Goal: Information Seeking & Learning: Find specific fact

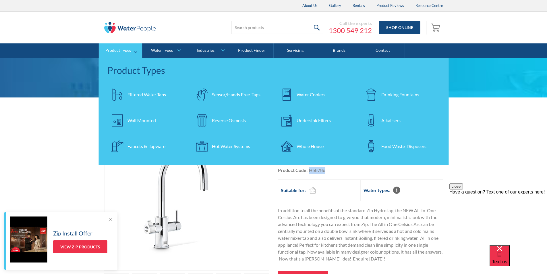
click at [140, 95] on div "Filtered Water Taps" at bounding box center [147, 94] width 39 height 7
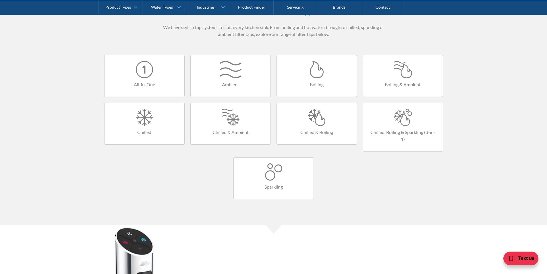
click at [147, 76] on div at bounding box center [144, 69] width 68 height 17
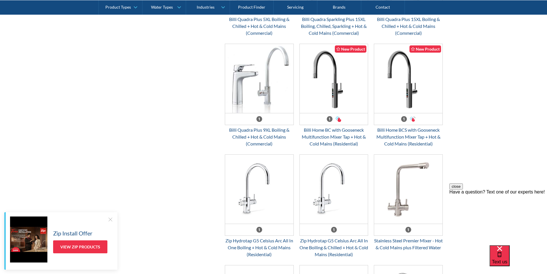
scroll to position [345, 0]
click at [262, 134] on div "Billi Quadra Plus 9XL Boiling & Chilled + Hot & Cold Mains (Commercial)" at bounding box center [259, 137] width 69 height 21
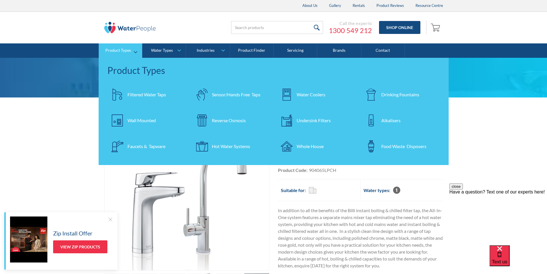
click at [141, 93] on div "Filtered Water Taps" at bounding box center [147, 94] width 39 height 7
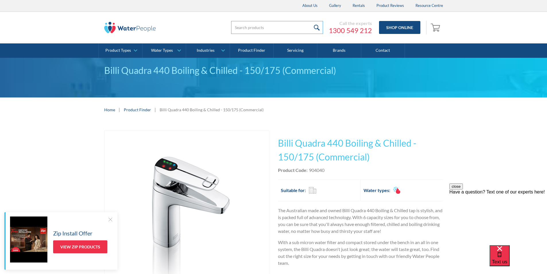
click at [241, 28] on input "search" at bounding box center [277, 27] width 92 height 13
paste input "H58786Z3"
type input "H58786Z3"
click at [317, 26] on input "submit" at bounding box center [317, 27] width 12 height 13
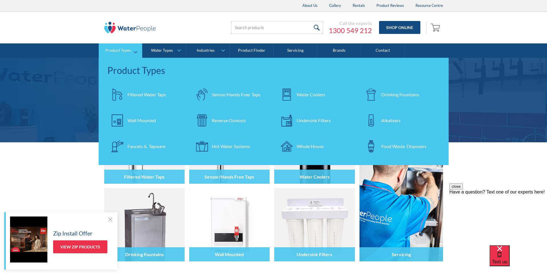
click at [143, 92] on div "Filtered Water Taps" at bounding box center [147, 94] width 39 height 7
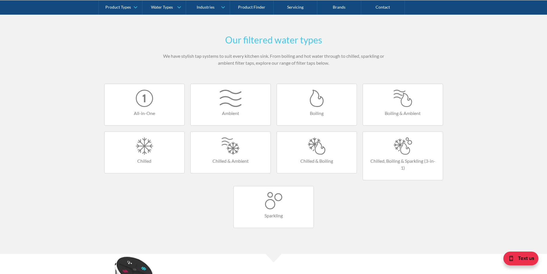
click at [147, 108] on link "All-in-One" at bounding box center [144, 105] width 80 height 42
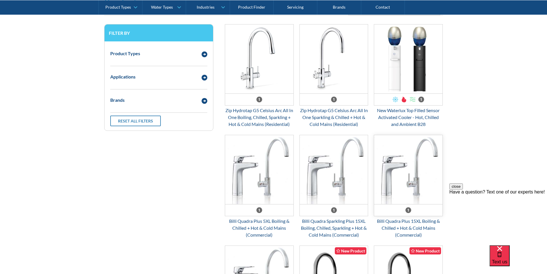
click at [397, 166] on img "Email Form 3" at bounding box center [408, 169] width 68 height 69
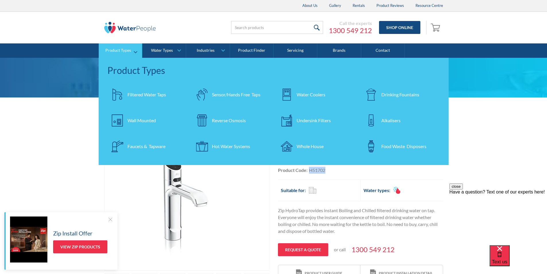
click at [143, 94] on div "Filtered Water Taps" at bounding box center [147, 94] width 39 height 7
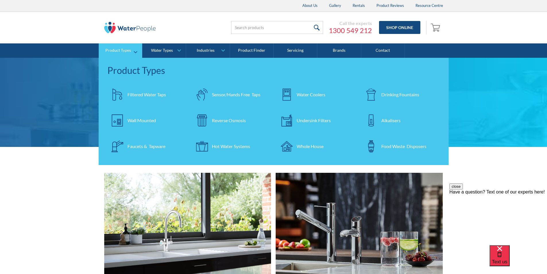
click at [132, 95] on div "Filtered Water Taps" at bounding box center [147, 94] width 39 height 7
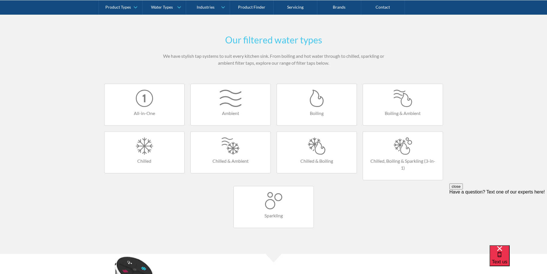
click at [149, 104] on div at bounding box center [144, 98] width 68 height 17
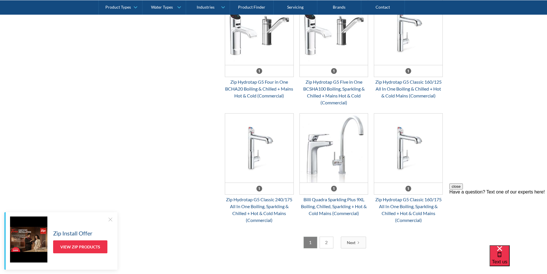
scroll to position [891, 0]
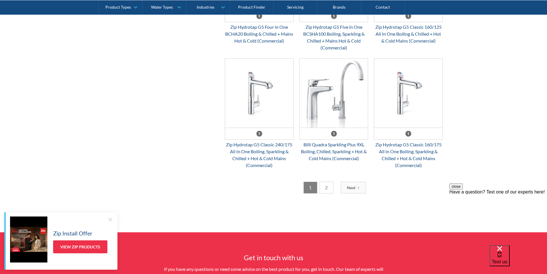
click at [328, 188] on link "2" at bounding box center [327, 188] width 14 height 12
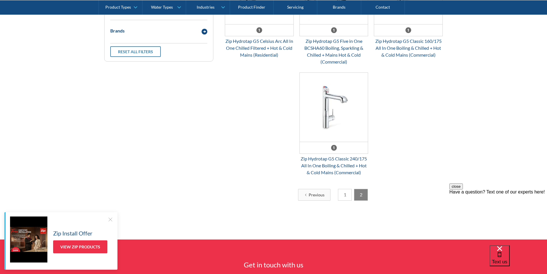
scroll to position [249, 0]
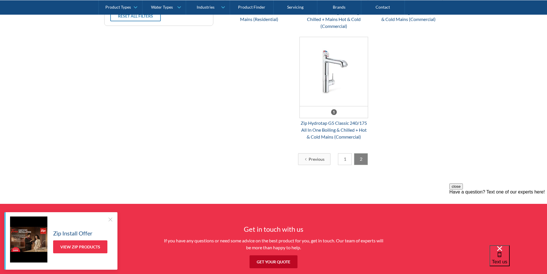
click at [345, 159] on link "1" at bounding box center [345, 159] width 14 height 12
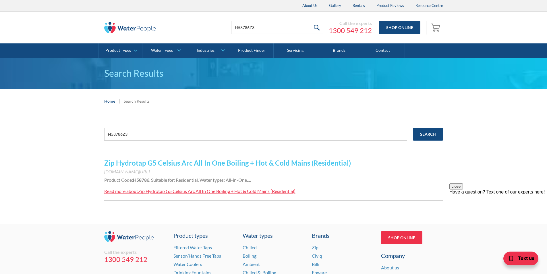
click at [190, 163] on link "Zip Hydrotap G5 Celsius Arc All In One Boiling + Hot & Cold Mains (Residential)" at bounding box center [227, 163] width 247 height 8
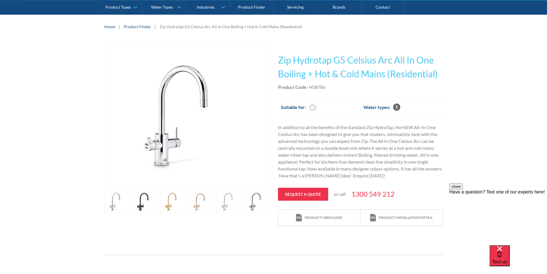
scroll to position [86, 0]
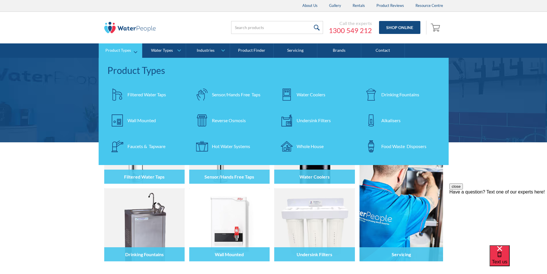
click at [148, 94] on div "Filtered Water Taps" at bounding box center [147, 94] width 39 height 7
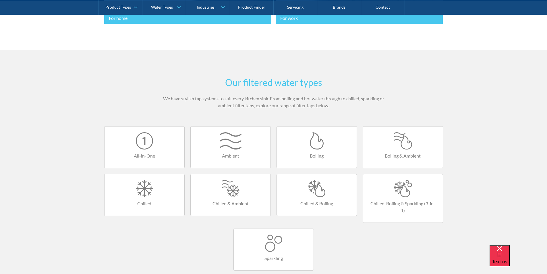
scroll to position [402, 0]
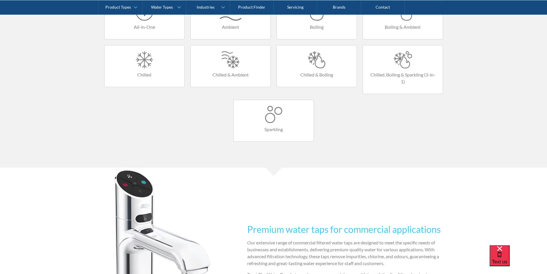
click at [313, 65] on div at bounding box center [317, 59] width 68 height 17
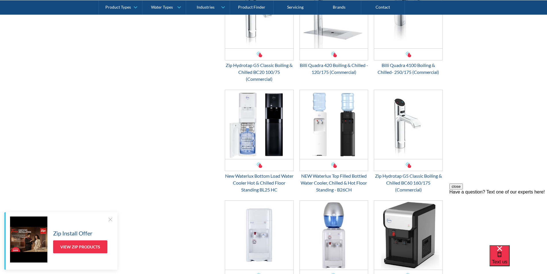
scroll to position [891, 0]
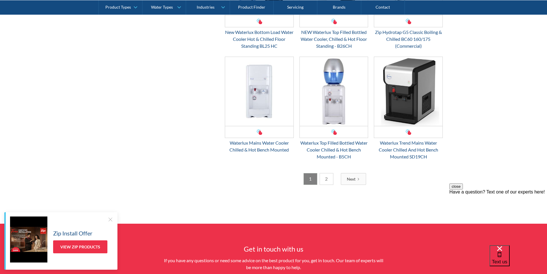
click at [326, 180] on link "2" at bounding box center [327, 179] width 14 height 12
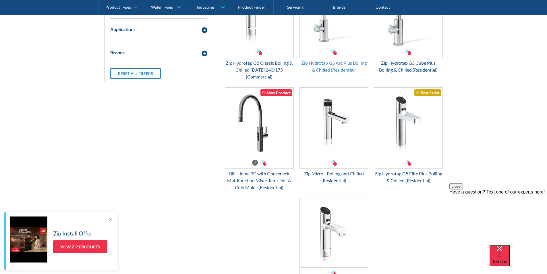
scroll to position [249, 0]
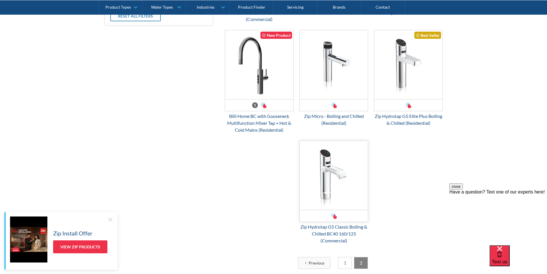
click at [324, 167] on img "Email Form 3" at bounding box center [334, 175] width 68 height 69
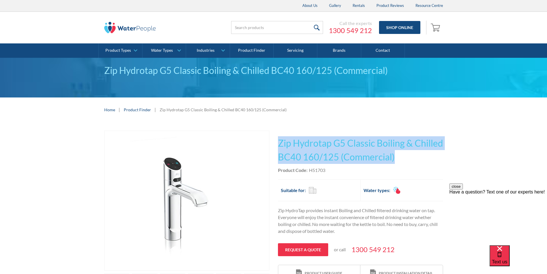
drag, startPoint x: 434, startPoint y: 157, endPoint x: 295, endPoint y: 145, distance: 139.6
click at [278, 144] on h1 "Zip Hydrotap G5 Classic Boiling & Chilled BC40 160/125 (Commercial)" at bounding box center [360, 150] width 165 height 28
copy h1 "Zip Hydrotap G5 Classic Boiling & Chilled BC40 160/125 (Commercial)"
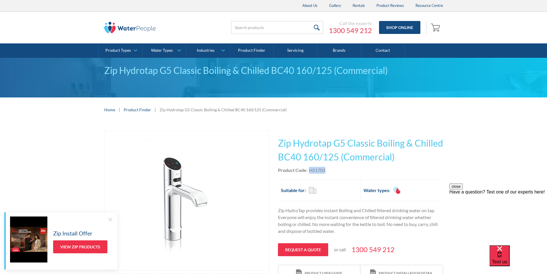
drag, startPoint x: 329, startPoint y: 169, endPoint x: 310, endPoint y: 172, distance: 19.2
click at [310, 172] on div "Product Code: H51703" at bounding box center [360, 170] width 165 height 7
copy div "H51703"
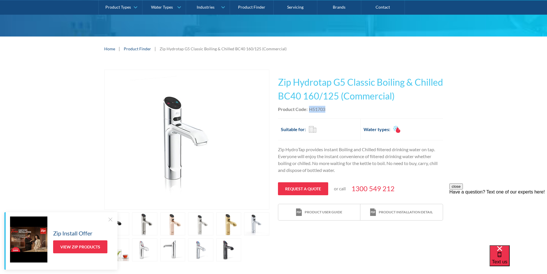
scroll to position [144, 0]
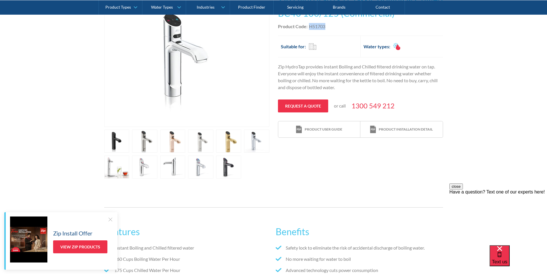
click at [130, 143] on link "open lightbox" at bounding box center [116, 141] width 25 height 23
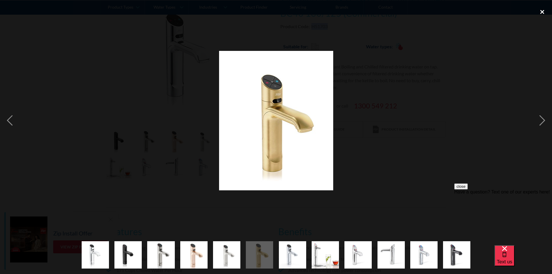
click at [543, 9] on div "close lightbox" at bounding box center [542, 11] width 20 height 13
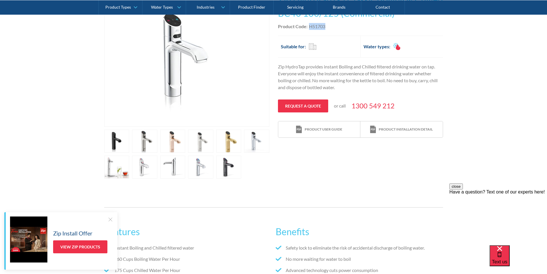
scroll to position [0, 0]
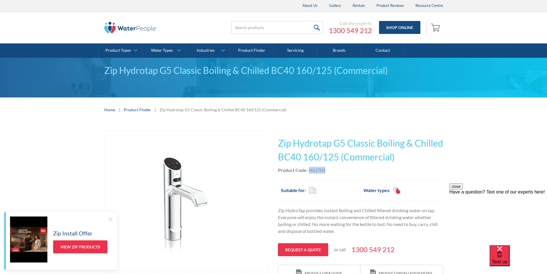
copy div "H51703"
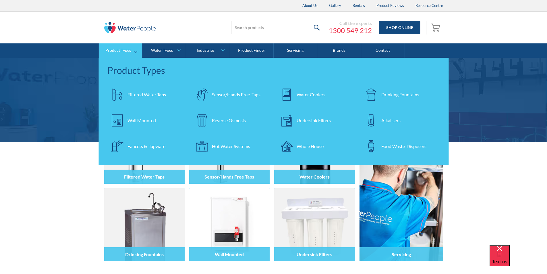
click at [148, 93] on div "Filtered Water Taps" at bounding box center [147, 94] width 39 height 7
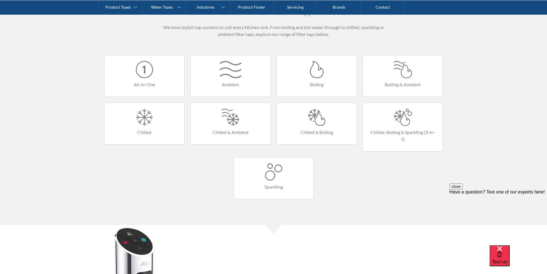
click at [319, 120] on div at bounding box center [317, 117] width 68 height 17
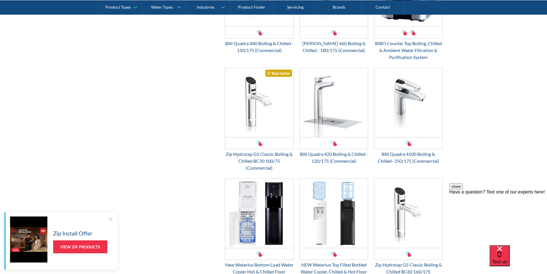
scroll to position [718, 0]
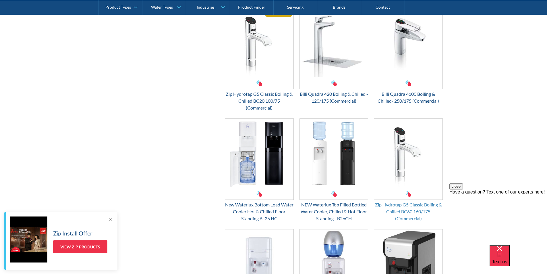
click at [403, 205] on div "Zip Hydrotap G5 Classic Boiling & Chilled BC60 160/175 (Commercial)" at bounding box center [408, 211] width 69 height 21
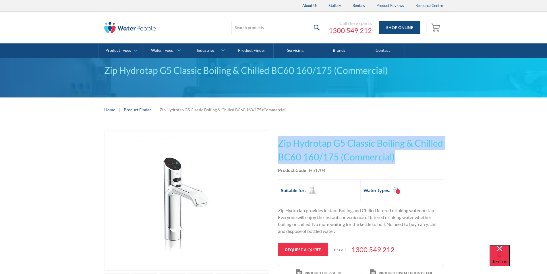
drag, startPoint x: 427, startPoint y: 153, endPoint x: 280, endPoint y: 140, distance: 147.7
click at [279, 139] on h1 "Zip Hydrotap G5 Classic Boiling & Chilled BC60 160/175 (Commercial)" at bounding box center [360, 150] width 165 height 28
copy h1 "Zip Hydrotap G5 Classic Boiling & Chilled BC60 160/175 (Commercial)"
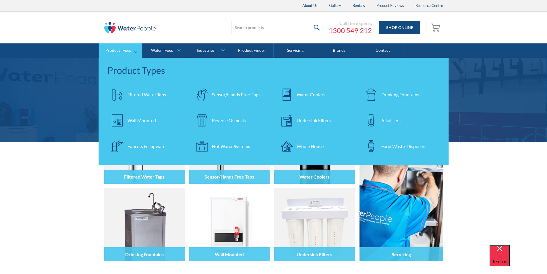
click at [139, 94] on div "Filtered Water Taps" at bounding box center [147, 94] width 39 height 7
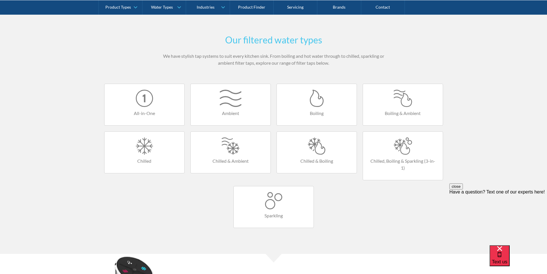
click at [147, 105] on div at bounding box center [144, 98] width 68 height 17
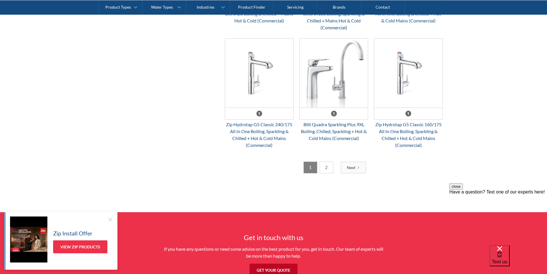
scroll to position [920, 0]
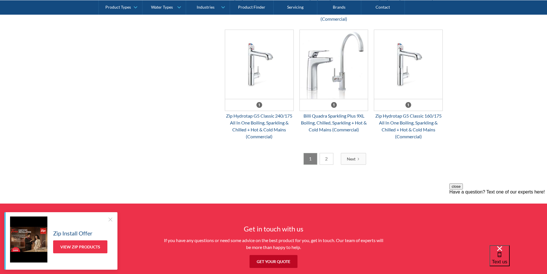
click at [329, 161] on link "2" at bounding box center [327, 159] width 14 height 12
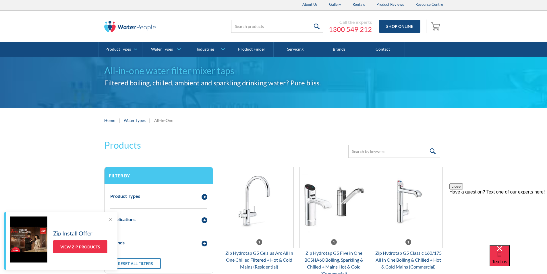
scroll to position [0, 0]
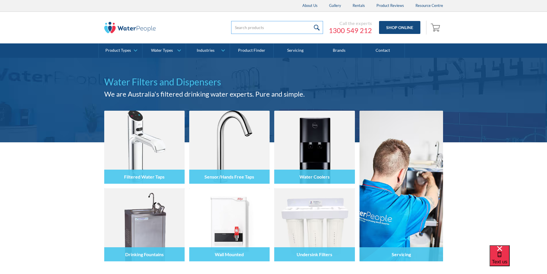
click at [246, 26] on input "search" at bounding box center [277, 27] width 92 height 13
paste input "H58786Z3"
type input "H58786Z3"
click at [317, 27] on input "submit" at bounding box center [317, 27] width 12 height 13
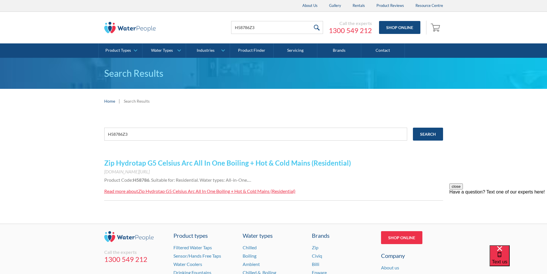
click at [210, 164] on link "Zip Hydrotap G5 Celsius Arc All In One Boiling + Hot & Cold Mains (Residential)" at bounding box center [227, 163] width 247 height 8
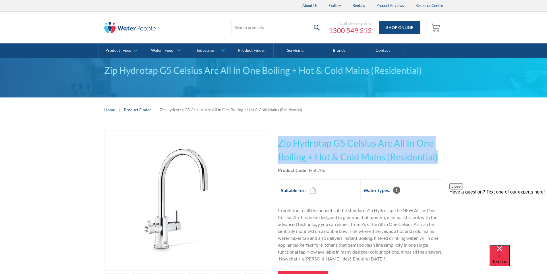
drag, startPoint x: 442, startPoint y: 155, endPoint x: 277, endPoint y: 143, distance: 164.9
click at [277, 142] on div "Play video Fits Most Brands Best Seller No items found. This tap design is incl…" at bounding box center [273, 219] width 339 height 179
copy h1 "Zip Hydrotap G5 Celsius Arc All In One Boiling + Hot & Cold Mains (Residential)"
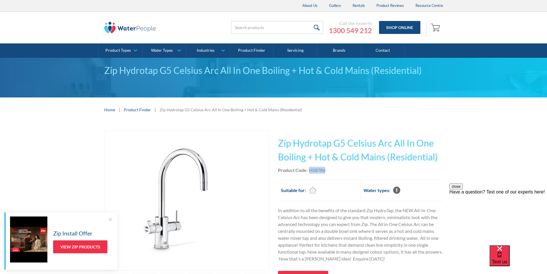
drag, startPoint x: 328, startPoint y: 169, endPoint x: 316, endPoint y: 169, distance: 12.1
click at [309, 170] on div "Product Code: H58786" at bounding box center [360, 170] width 165 height 7
copy div "H58786"
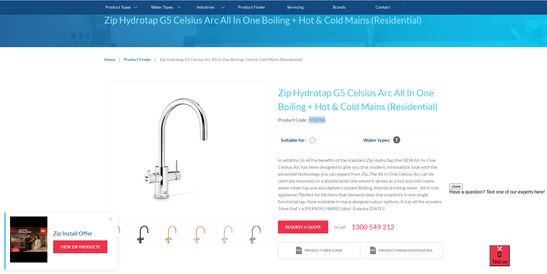
scroll to position [86, 0]
